Goal: Information Seeking & Learning: Learn about a topic

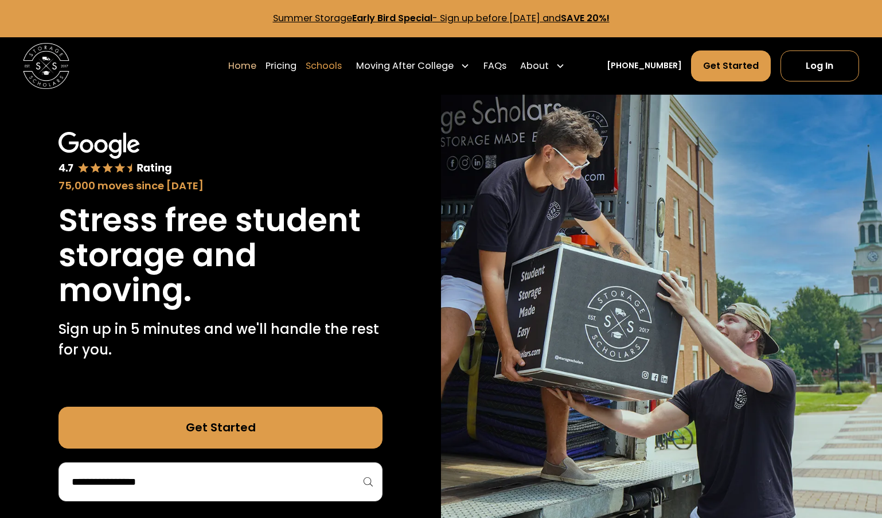
click at [342, 75] on link "Schools" at bounding box center [324, 66] width 36 height 32
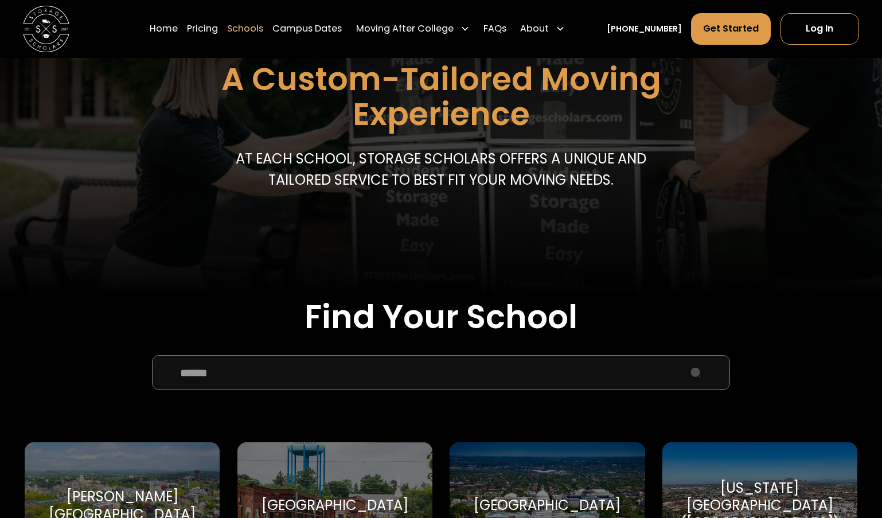
scroll to position [145, 0]
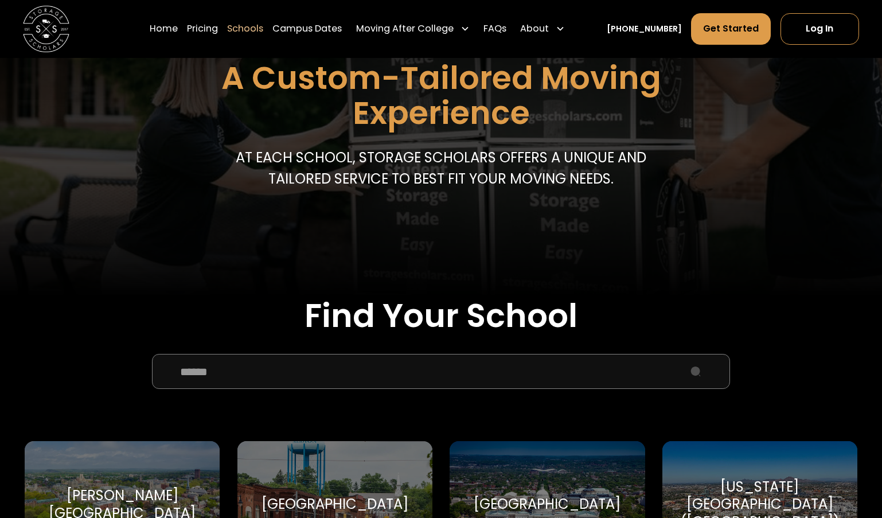
click at [240, 375] on input "School Select Form" at bounding box center [441, 371] width 578 height 35
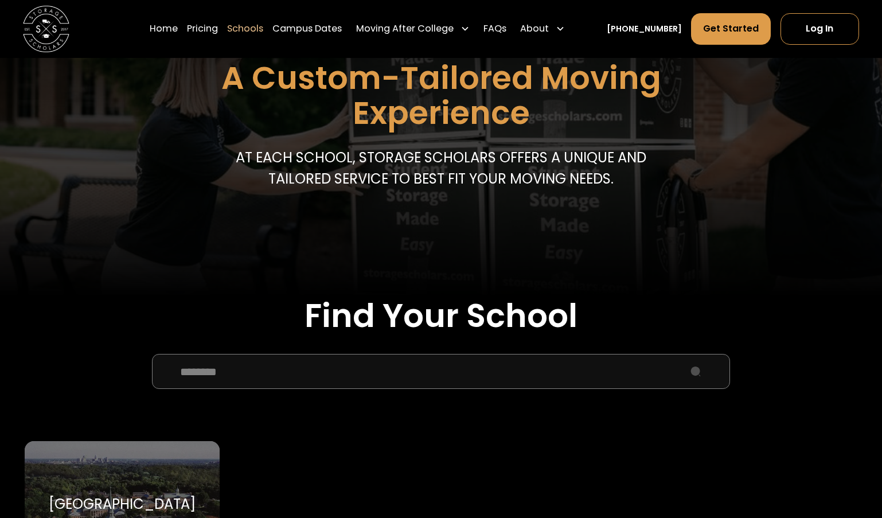
type input "********"
click at [99, 502] on div "[GEOGRAPHIC_DATA]" at bounding box center [122, 503] width 147 height 17
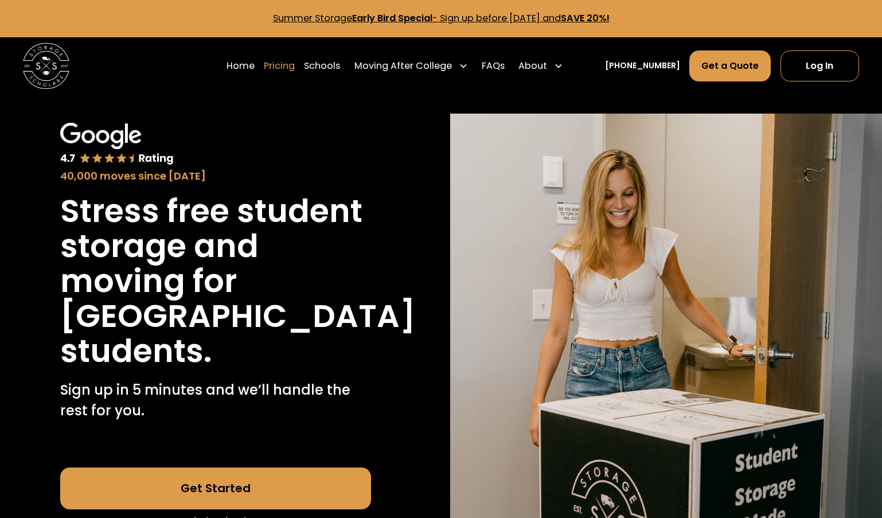
click at [295, 67] on link "Pricing" at bounding box center [279, 66] width 31 height 32
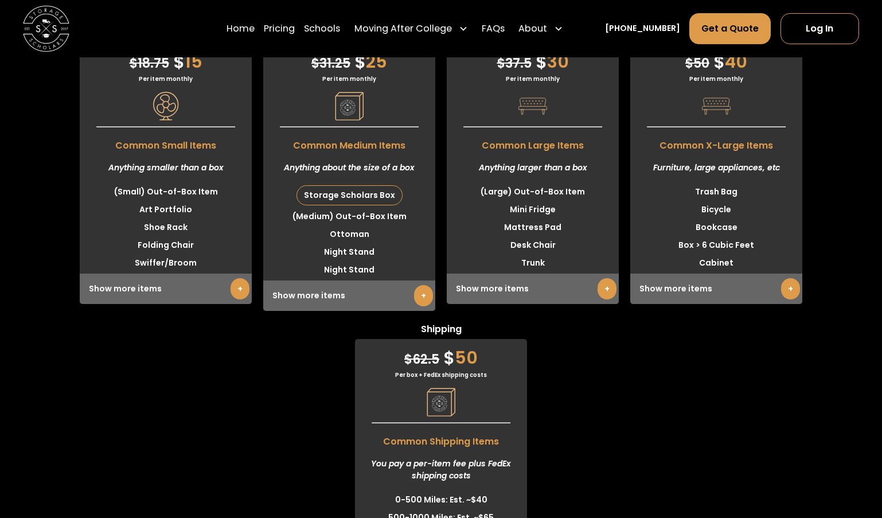
scroll to position [3086, 0]
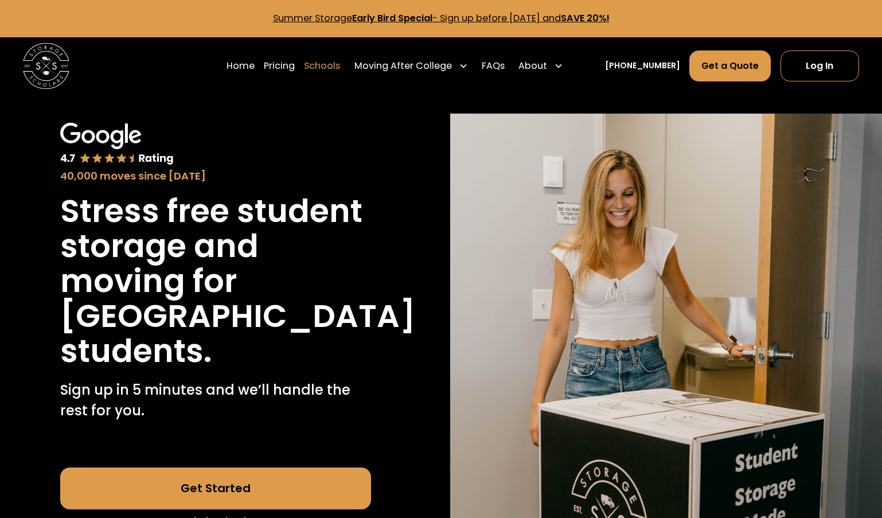
click at [333, 68] on link "Schools" at bounding box center [322, 66] width 36 height 32
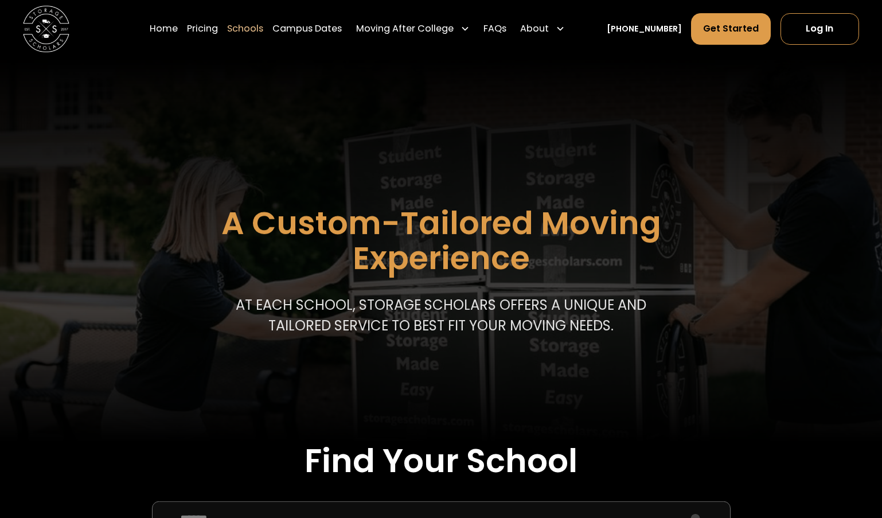
scroll to position [91, 0]
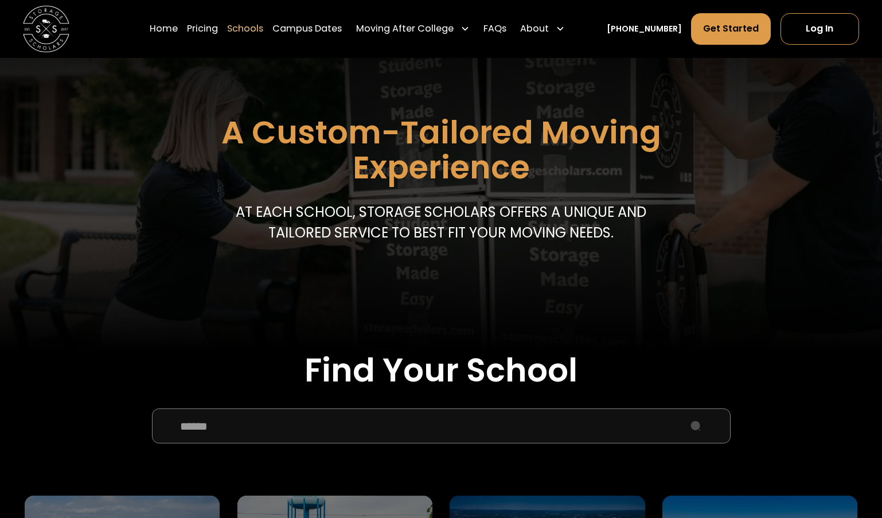
click at [304, 414] on input "School Select Form" at bounding box center [441, 425] width 578 height 35
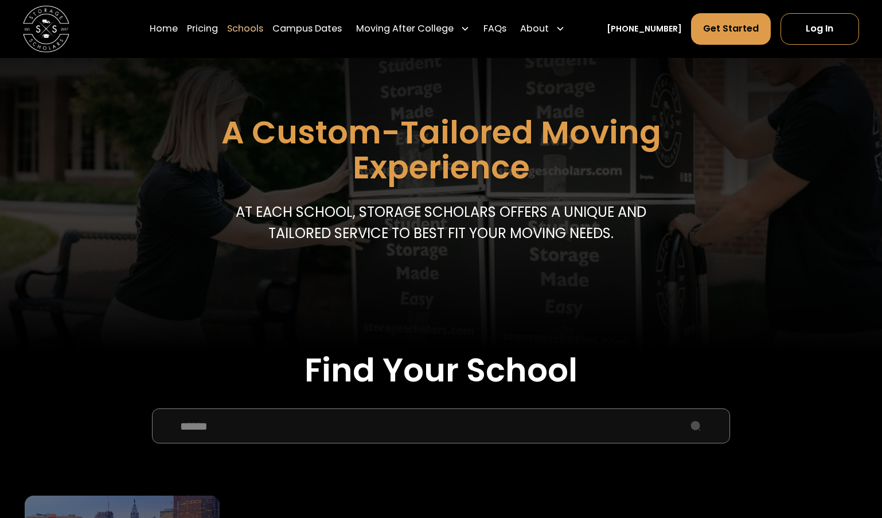
type input "******"
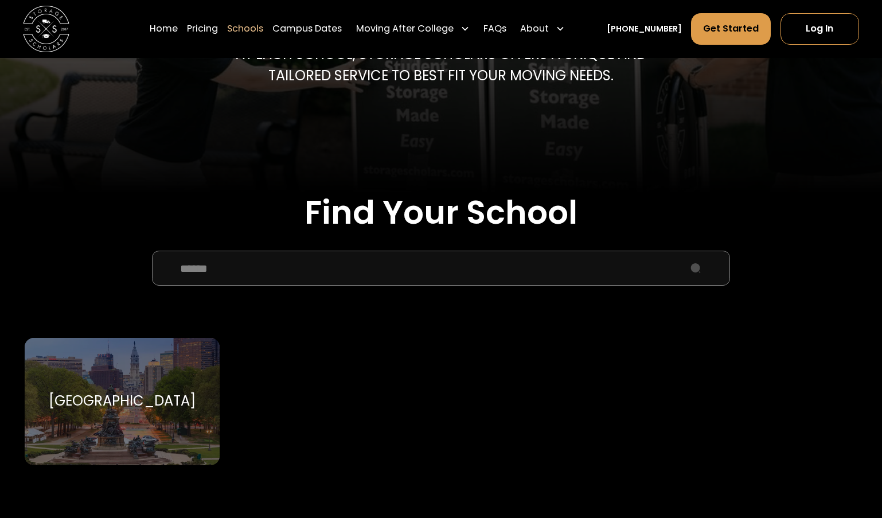
scroll to position [310, 0]
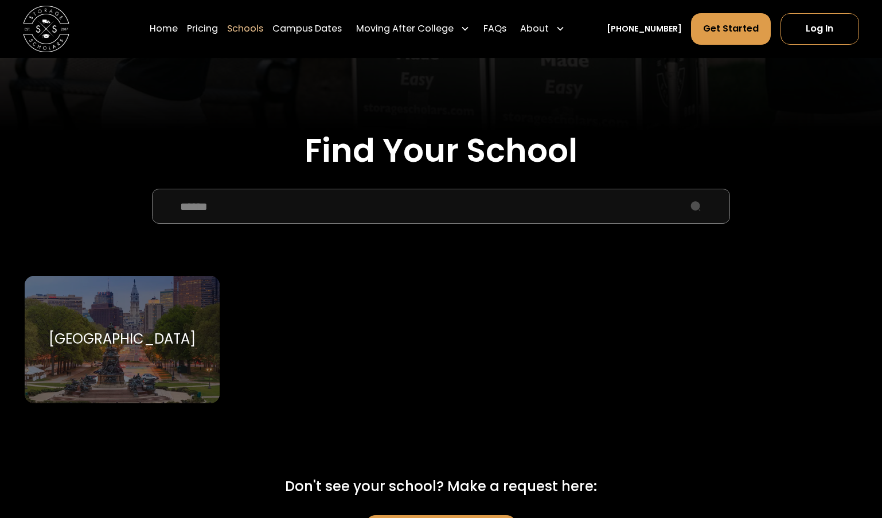
click at [123, 341] on div "[GEOGRAPHIC_DATA]" at bounding box center [122, 338] width 147 height 17
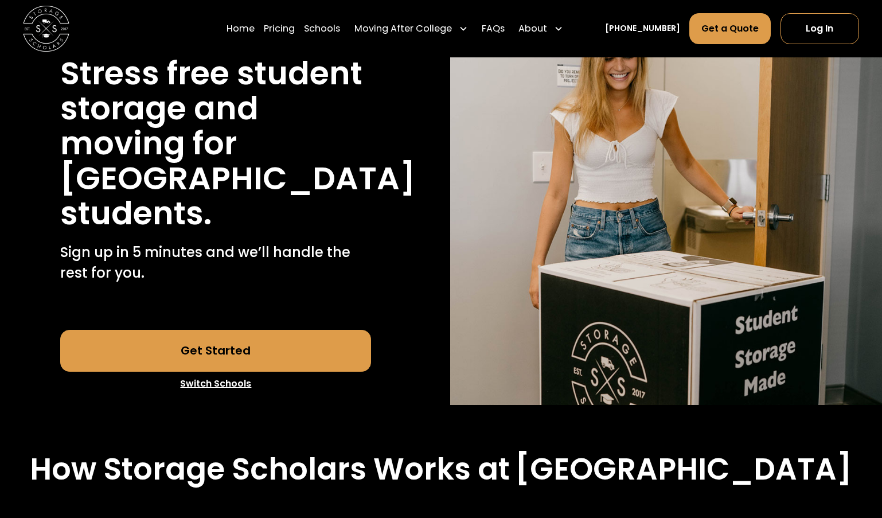
scroll to position [35, 0]
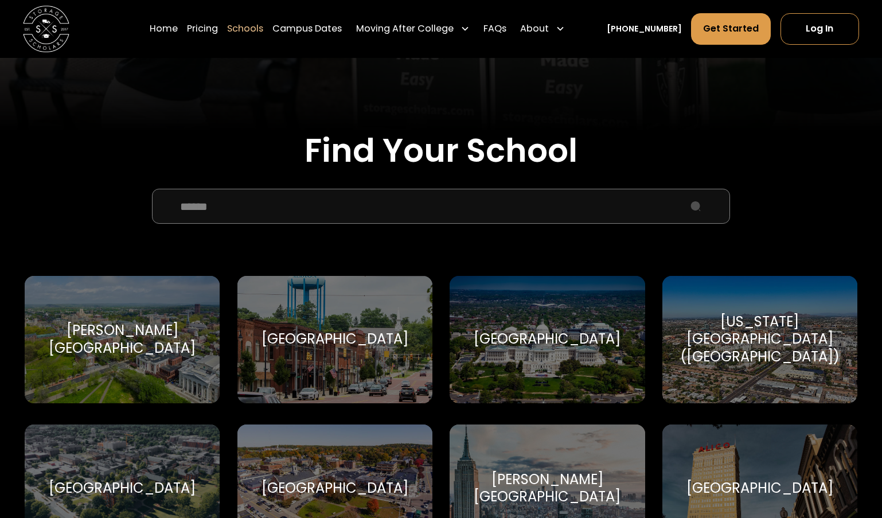
click at [384, 214] on input "******" at bounding box center [441, 206] width 578 height 35
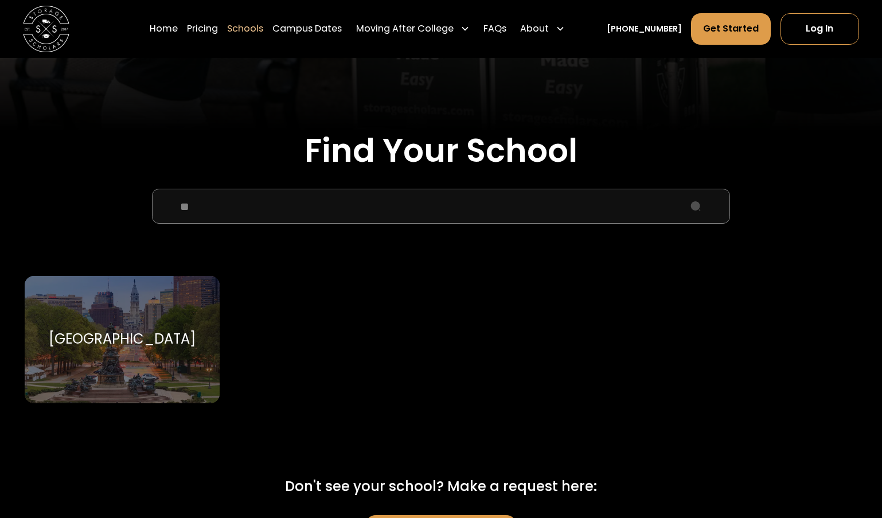
type input "*"
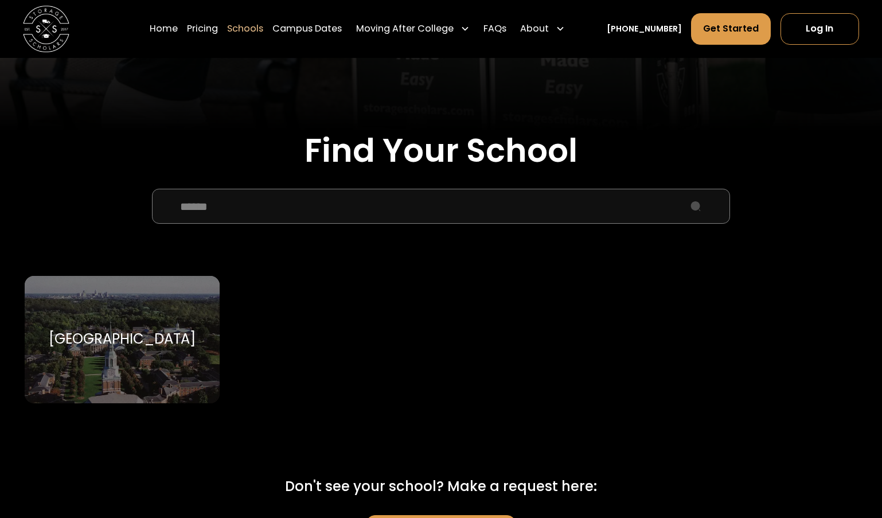
type input "******"
click at [144, 382] on div "[GEOGRAPHIC_DATA] [GEOGRAPHIC_DATA]" at bounding box center [122, 339] width 195 height 127
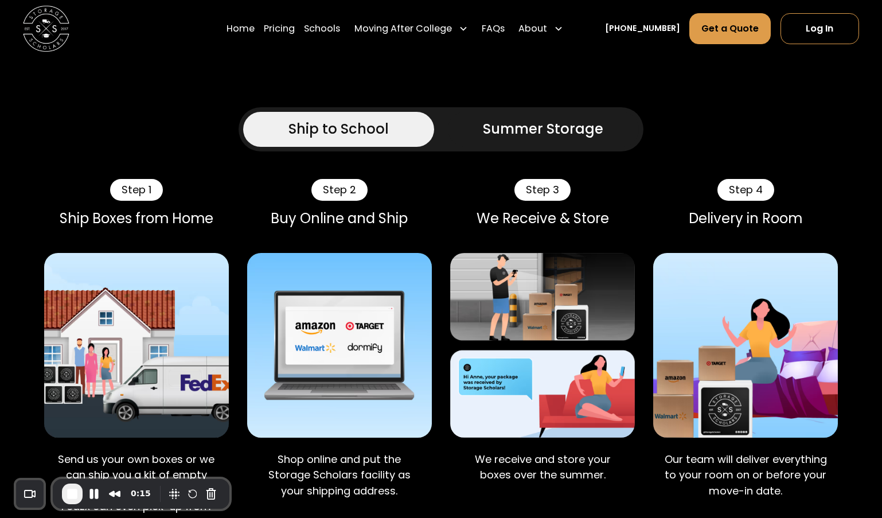
scroll to position [728, 0]
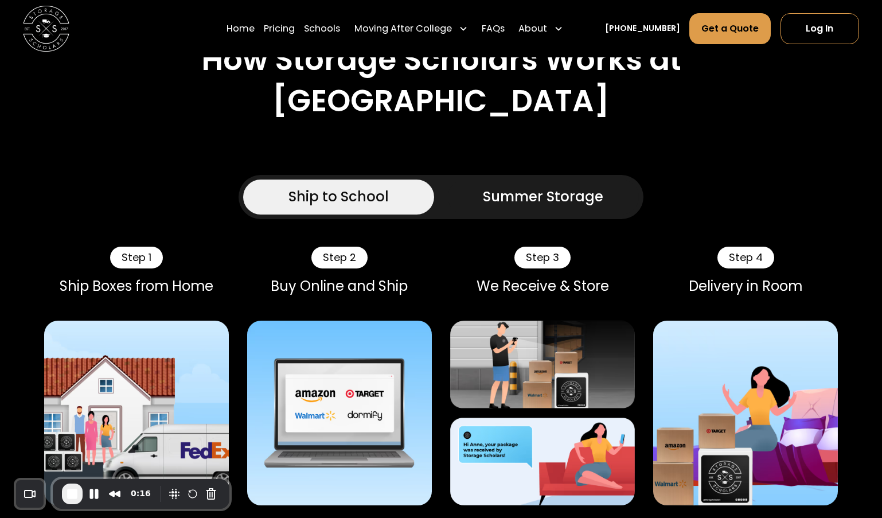
click at [519, 207] on div "Summer Storage" at bounding box center [543, 196] width 120 height 21
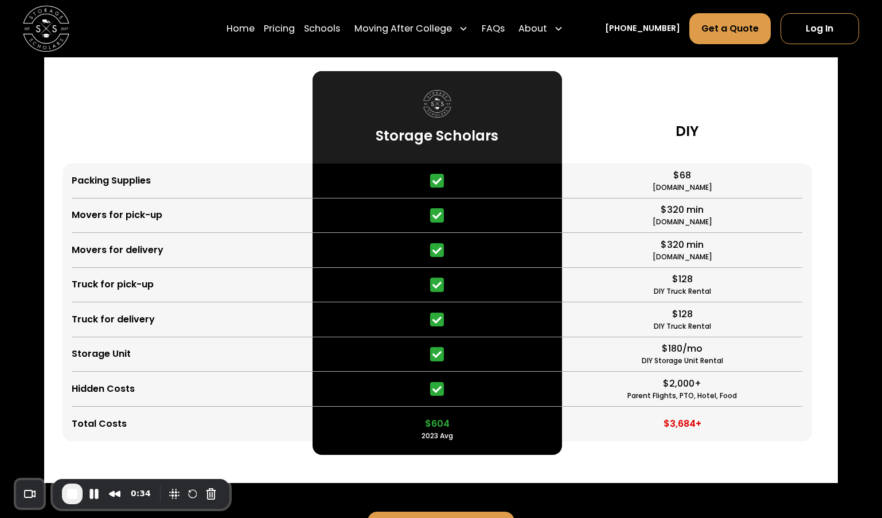
scroll to position [2740, 0]
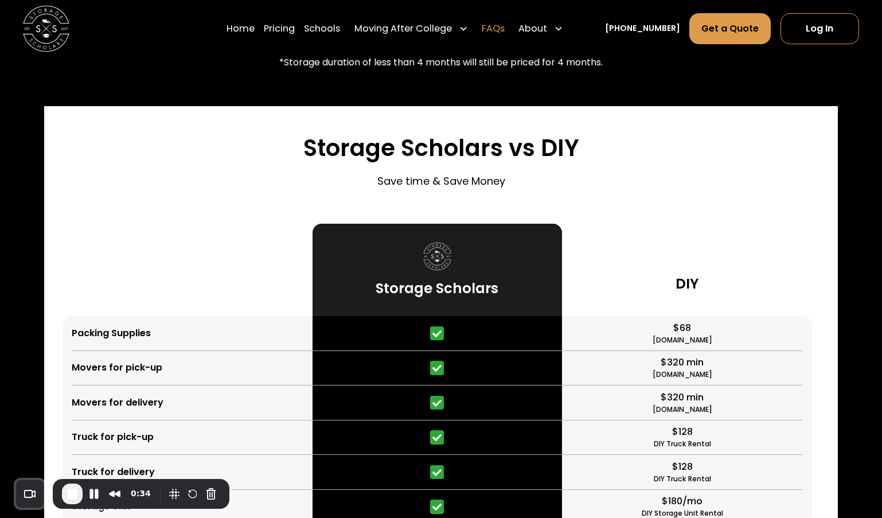
click at [502, 25] on link "FAQs" at bounding box center [493, 29] width 23 height 32
